Goal: Information Seeking & Learning: Find specific fact

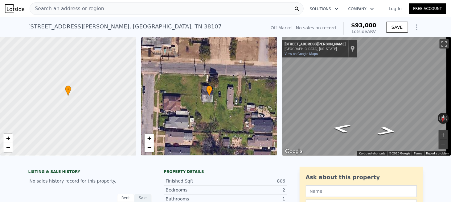
click at [61, 11] on span "Search an address or region" at bounding box center [67, 8] width 74 height 7
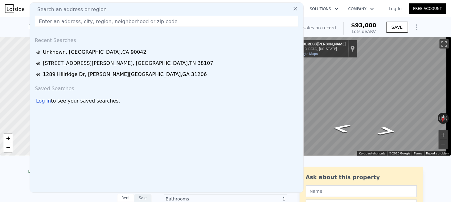
click at [62, 23] on input "text" at bounding box center [167, 21] width 264 height 11
click at [62, 24] on input "text" at bounding box center [167, 21] width 264 height 11
click at [54, 24] on input "text" at bounding box center [167, 21] width 264 height 11
click at [45, 23] on input "text" at bounding box center [167, 21] width 264 height 11
click at [83, 27] on div "Search an address or region Recent Searches Unknown , [GEOGRAPHIC_DATA] [STREET…" at bounding box center [167, 97] width 274 height 190
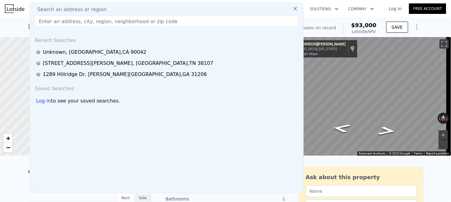
click at [84, 23] on input "text" at bounding box center [167, 21] width 264 height 11
paste input "[STREET_ADDRESS]"
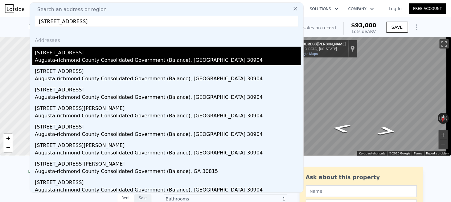
type input "[STREET_ADDRESS]"
click at [54, 53] on div "[STREET_ADDRESS]" at bounding box center [168, 52] width 266 height 10
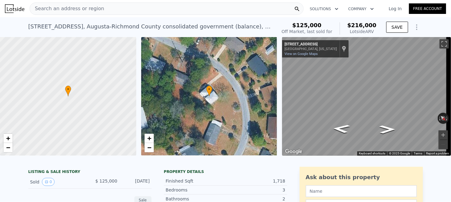
click at [199, 12] on div "Search an address or region" at bounding box center [167, 8] width 274 height 12
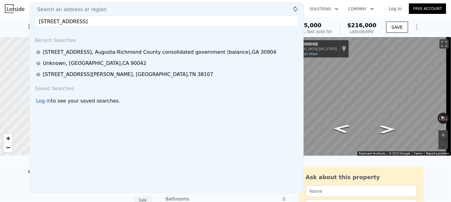
click at [109, 18] on input "[STREET_ADDRESS]" at bounding box center [167, 21] width 264 height 11
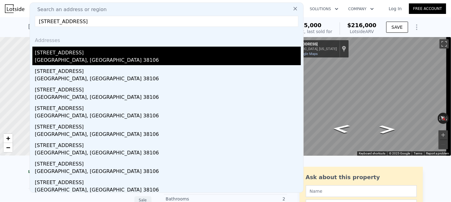
type input "[STREET_ADDRESS]"
click at [53, 59] on div "[GEOGRAPHIC_DATA], [GEOGRAPHIC_DATA] 38106" at bounding box center [168, 60] width 266 height 9
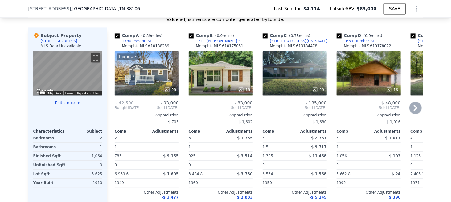
scroll to position [676, 0]
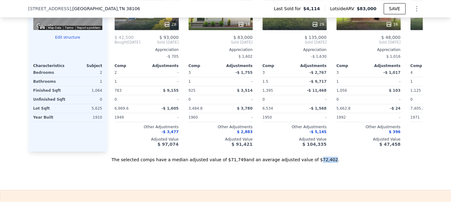
drag, startPoint x: 304, startPoint y: 164, endPoint x: 315, endPoint y: 165, distance: 11.1
click at [315, 162] on div "The selected comps have a median adjusted value of $71,749 and an average adjus…" at bounding box center [225, 156] width 395 height 11
copy div "72,402"
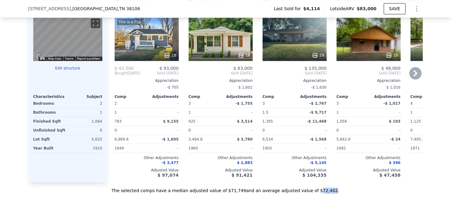
scroll to position [799, 0]
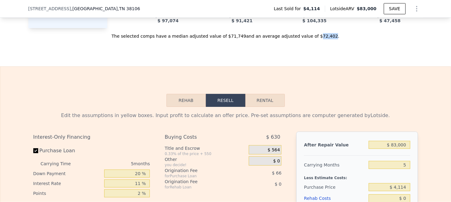
copy div "72,402"
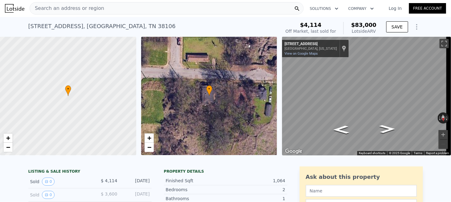
scroll to position [0, 0]
click at [101, 10] on div "Search an address or region" at bounding box center [167, 8] width 274 height 12
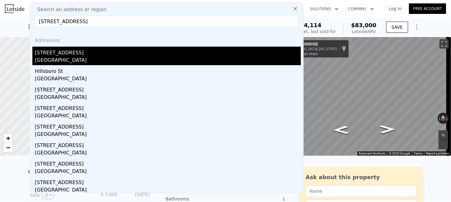
type input "[STREET_ADDRESS]"
click at [72, 55] on div "[STREET_ADDRESS]" at bounding box center [168, 52] width 266 height 10
